Goal: Book appointment/travel/reservation

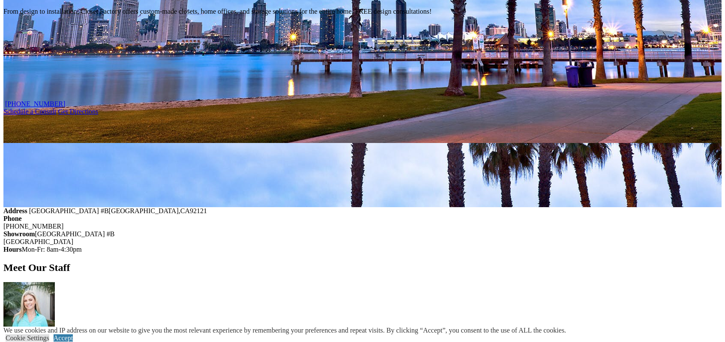
scroll to position [600, 0]
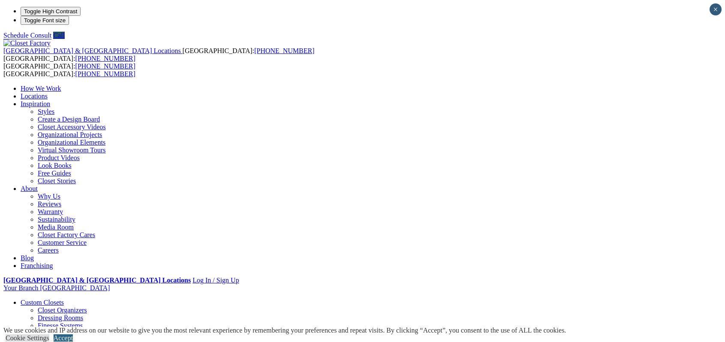
click at [73, 335] on link "Accept" at bounding box center [63, 338] width 19 height 7
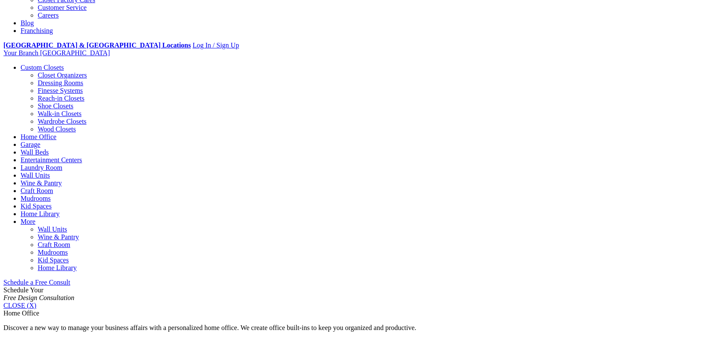
scroll to position [214, 0]
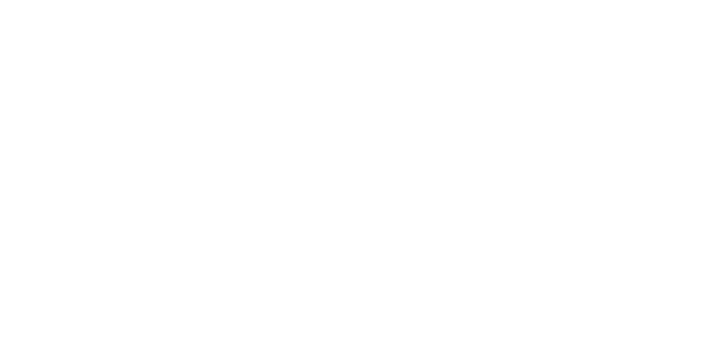
scroll to position [1034, 0]
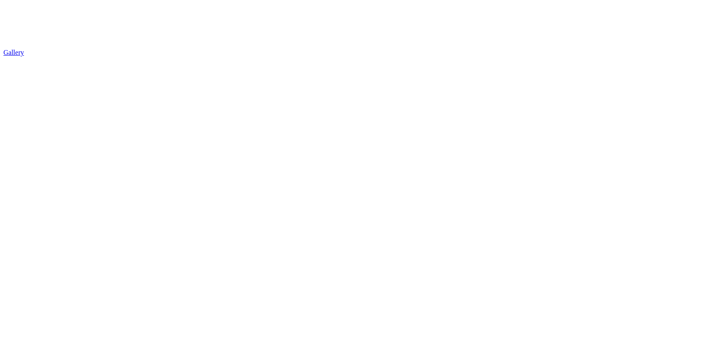
scroll to position [1528, 0]
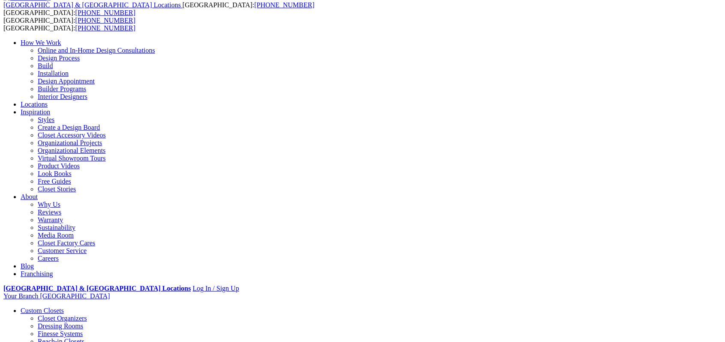
scroll to position [0, 0]
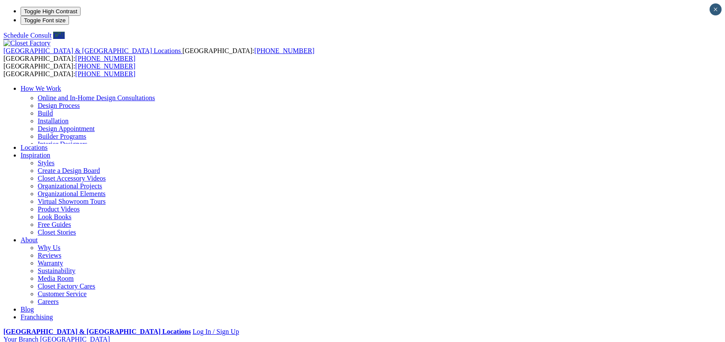
click at [48, 144] on link "Locations" at bounding box center [34, 147] width 27 height 7
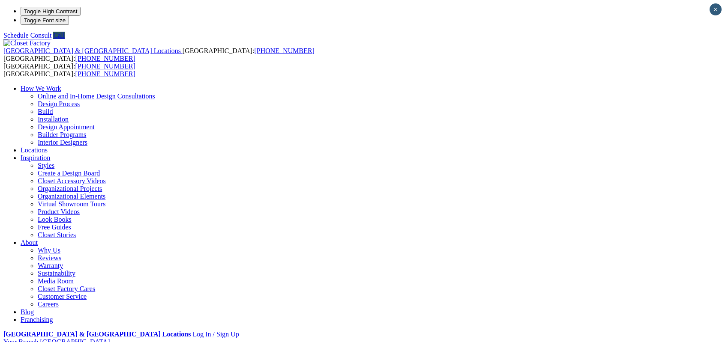
type input "*****"
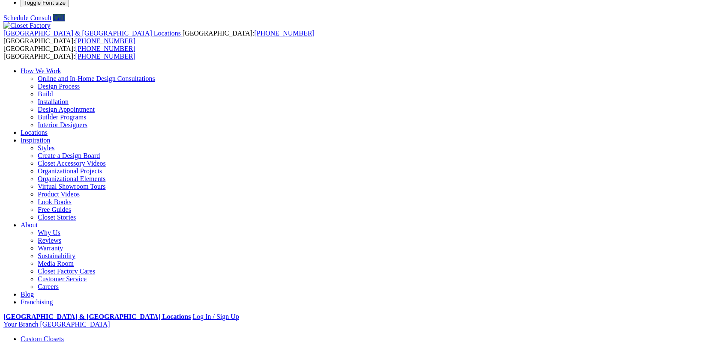
scroll to position [171, 0]
